Goal: Check status: Check status

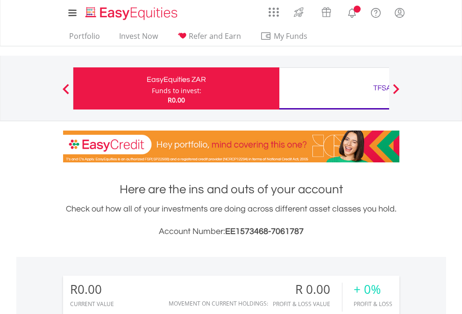
scroll to position [90, 147]
click at [152, 88] on div "Funds to invest:" at bounding box center [177, 90] width 50 height 9
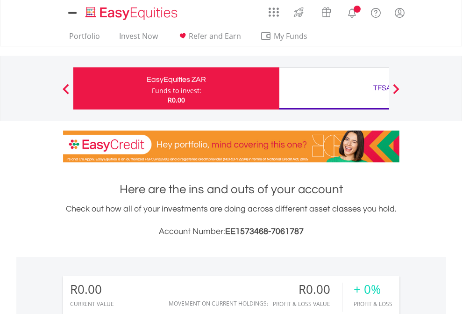
scroll to position [90, 147]
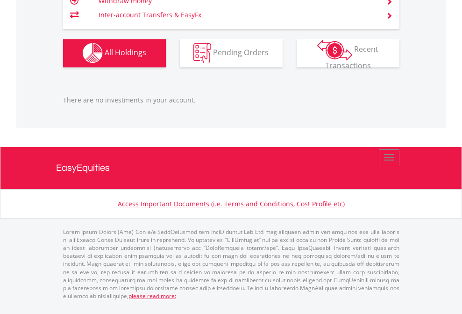
scroll to position [925, 0]
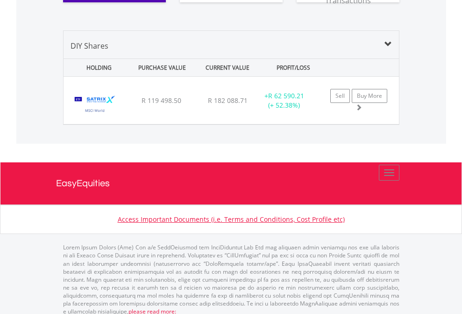
scroll to position [1039, 0]
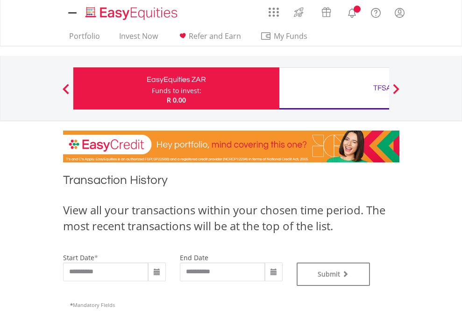
scroll to position [379, 0]
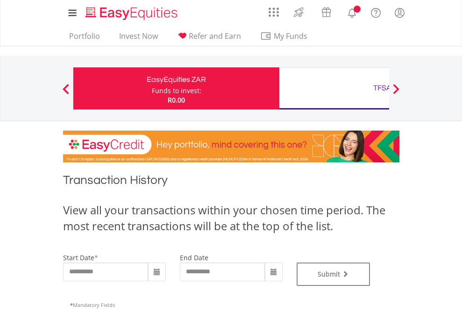
click at [334, 88] on div "TFSA" at bounding box center [382, 87] width 195 height 13
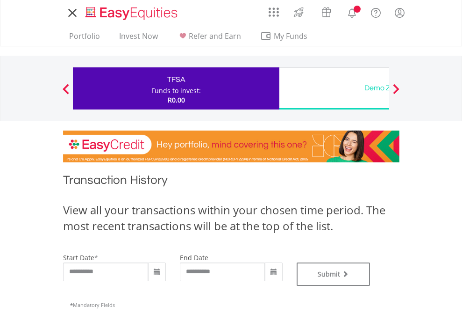
type input "**********"
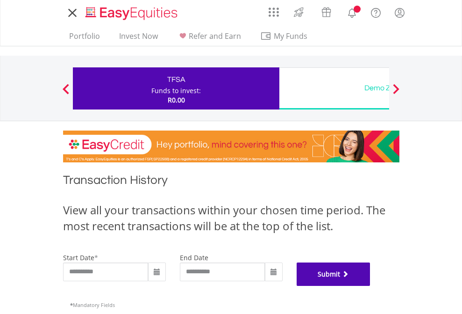
click at [371, 286] on button "Submit" at bounding box center [334, 273] width 74 height 23
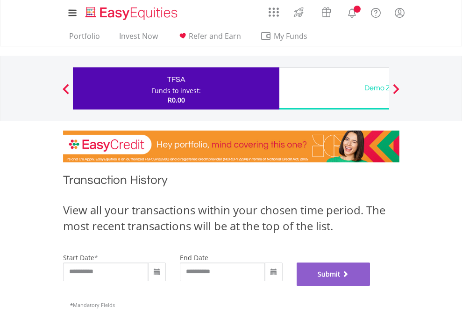
scroll to position [379, 0]
